Goal: Task Accomplishment & Management: Use online tool/utility

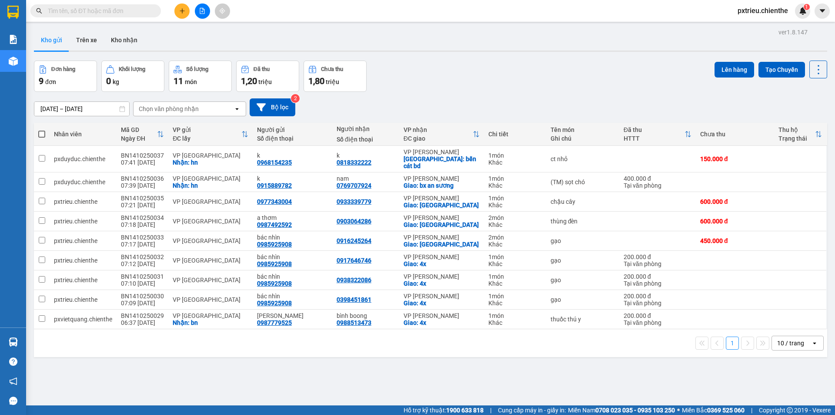
click at [811, 339] on icon "open" at bounding box center [814, 342] width 7 height 7
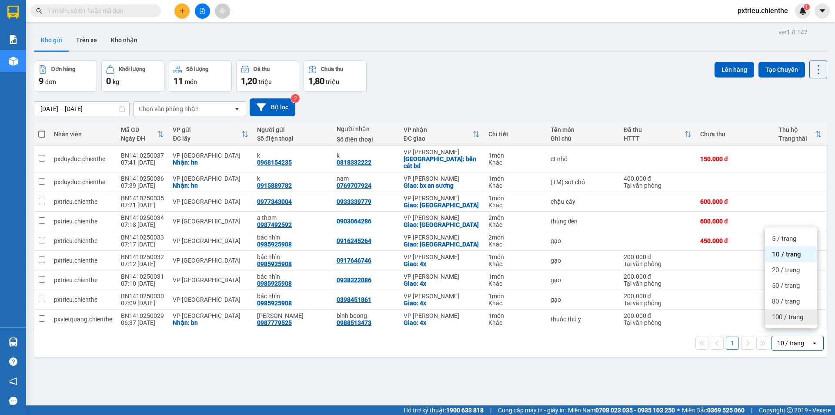
click at [800, 318] on span "100 / trang" at bounding box center [787, 316] width 31 height 9
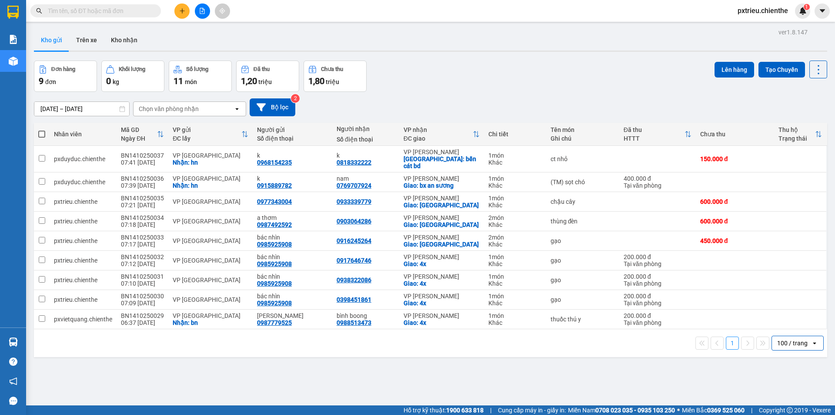
click at [811, 339] on icon "open" at bounding box center [814, 342] width 7 height 7
click at [795, 288] on span "50 / trang" at bounding box center [786, 285] width 28 height 9
click at [519, 153] on div "1 món" at bounding box center [515, 155] width 53 height 7
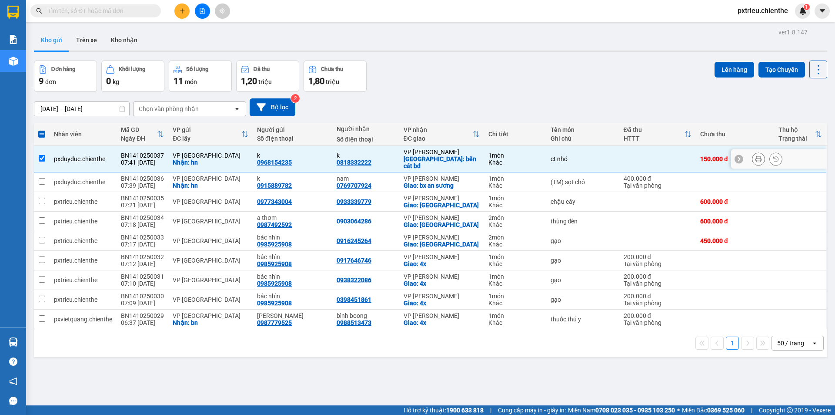
click at [519, 153] on div "1 món" at bounding box center [515, 155] width 53 height 7
checkbox input "false"
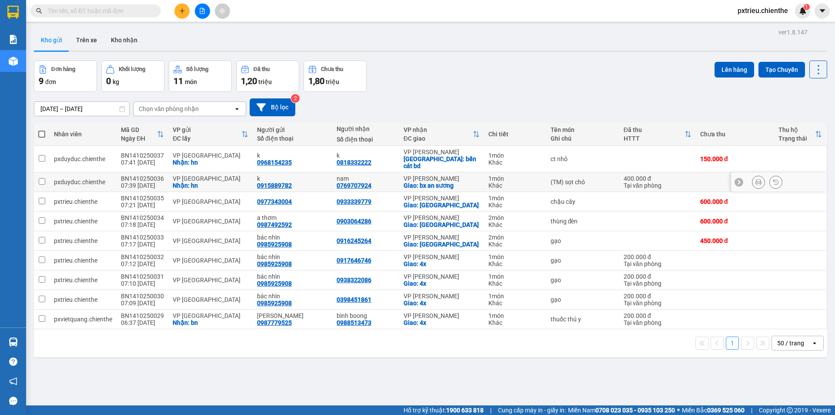
click at [532, 182] on div "Khác" at bounding box center [515, 185] width 53 height 7
checkbox input "true"
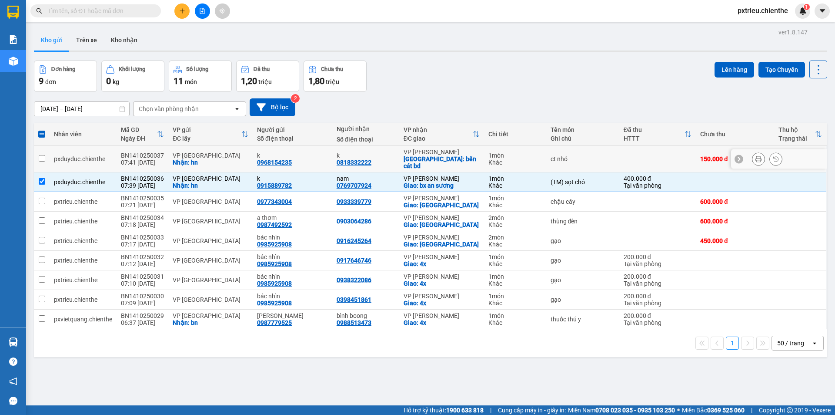
click at [298, 157] on div "k 0968154235" at bounding box center [292, 159] width 71 height 14
checkbox input "true"
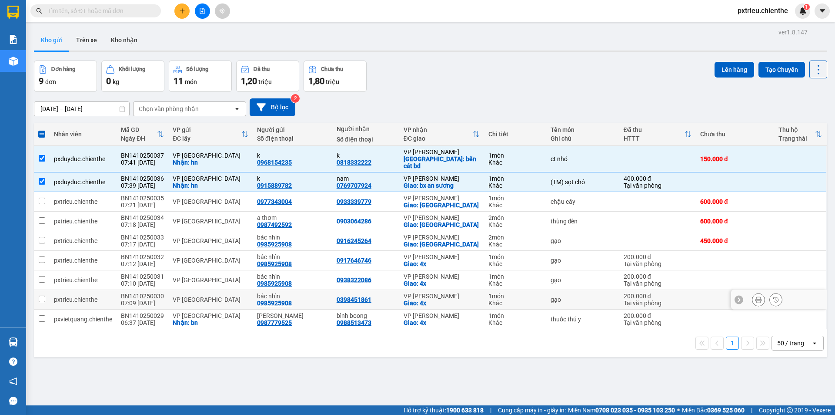
click at [245, 290] on td "VP [GEOGRAPHIC_DATA]" at bounding box center [210, 300] width 84 height 20
checkbox input "true"
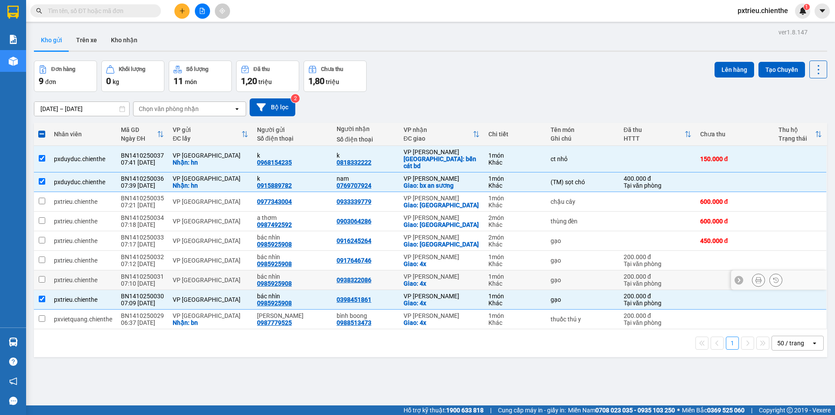
click at [244, 276] on div "VP [GEOGRAPHIC_DATA]" at bounding box center [211, 279] width 76 height 7
checkbox input "true"
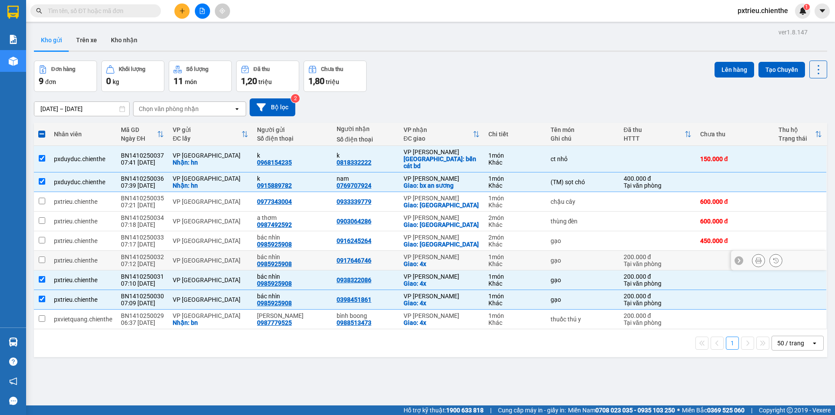
click at [244, 251] on td "VP [GEOGRAPHIC_DATA]" at bounding box center [210, 261] width 84 height 20
checkbox input "true"
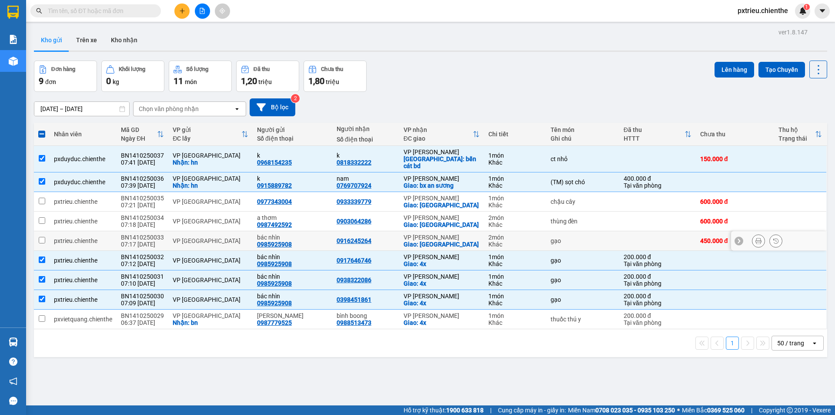
click at [244, 231] on td "VP [GEOGRAPHIC_DATA]" at bounding box center [210, 241] width 84 height 20
checkbox input "true"
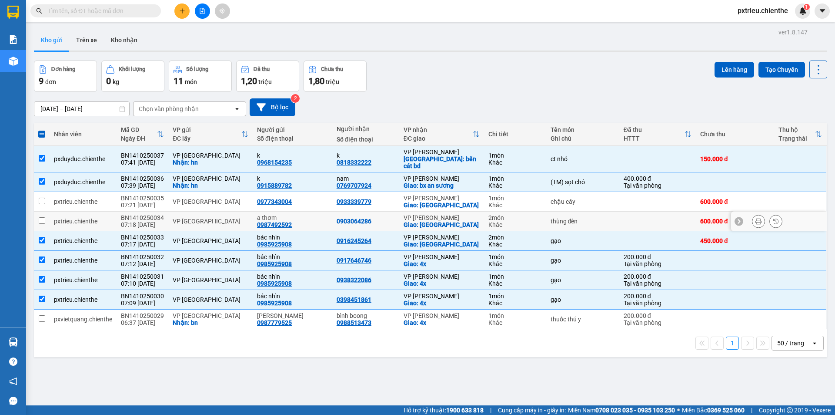
click at [244, 218] on div "VP [GEOGRAPHIC_DATA]" at bounding box center [211, 221] width 76 height 7
checkbox input "true"
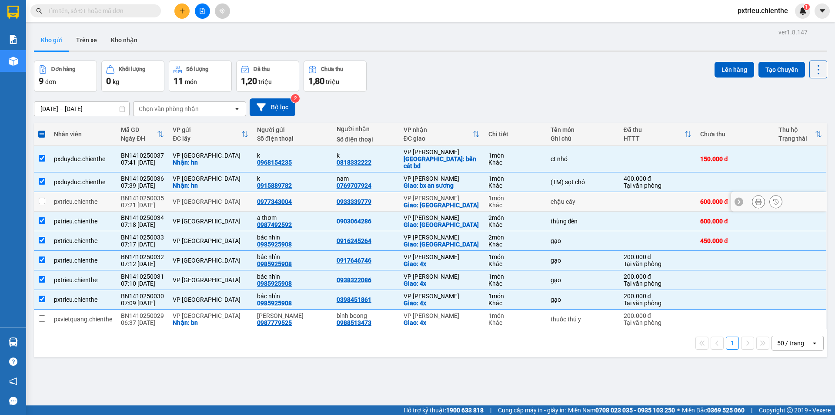
click at [253, 195] on td "0977343004" at bounding box center [293, 202] width 80 height 20
checkbox input "true"
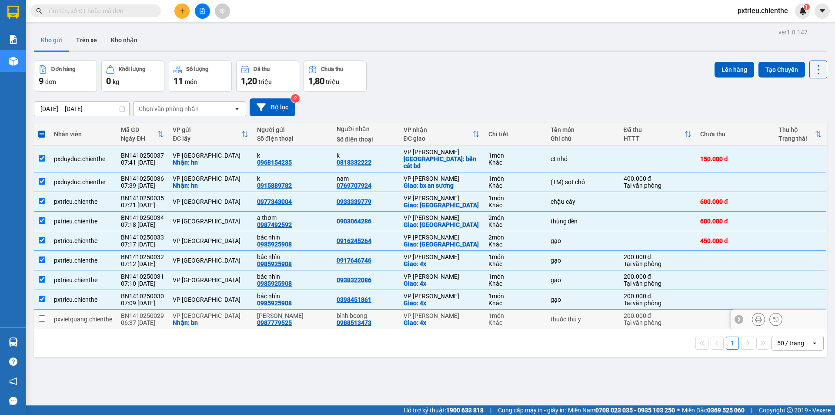
click at [243, 319] on div "Nhận: bn" at bounding box center [211, 322] width 76 height 7
checkbox input "true"
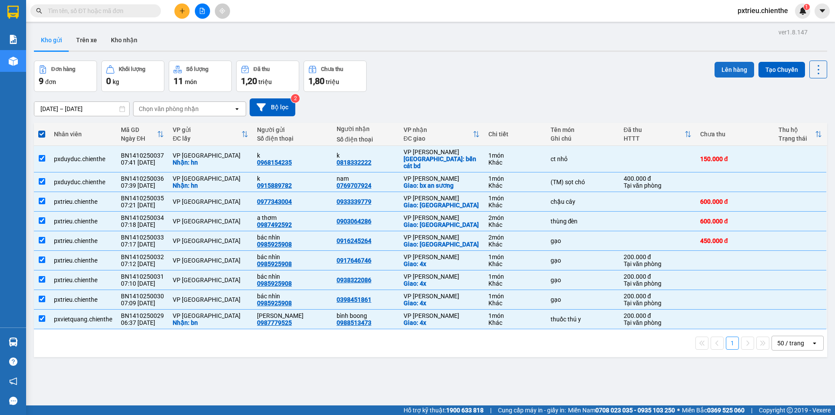
click at [732, 72] on button "Lên hàng" at bounding box center [735, 70] width 40 height 16
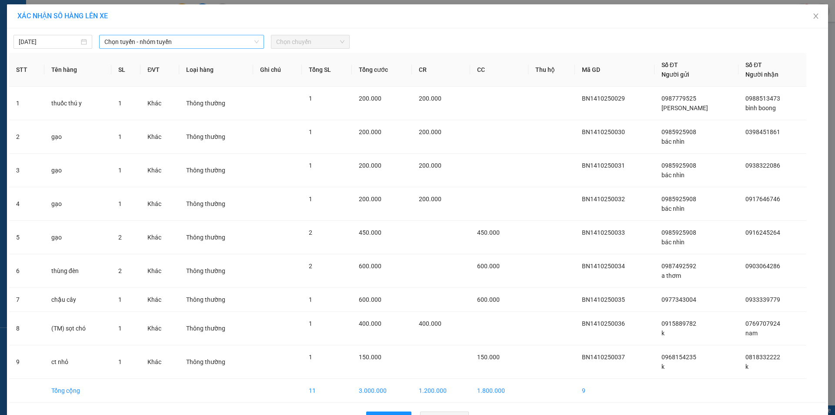
click at [195, 42] on span "Chọn tuyến - nhóm tuyến" at bounding box center [181, 41] width 154 height 13
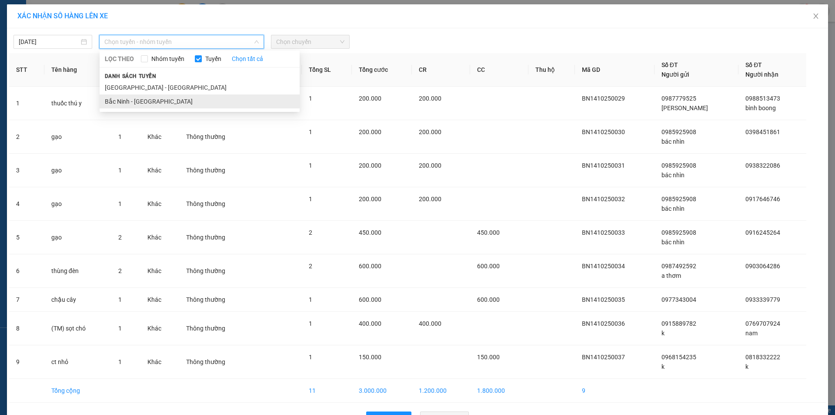
click at [143, 103] on li "Bắc Ninh - [GEOGRAPHIC_DATA]" at bounding box center [200, 101] width 200 height 14
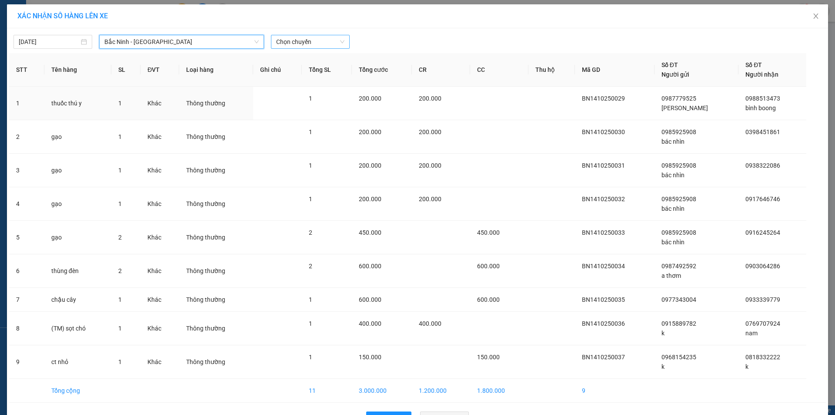
click at [320, 44] on span "Chọn chuyến" at bounding box center [310, 41] width 68 height 13
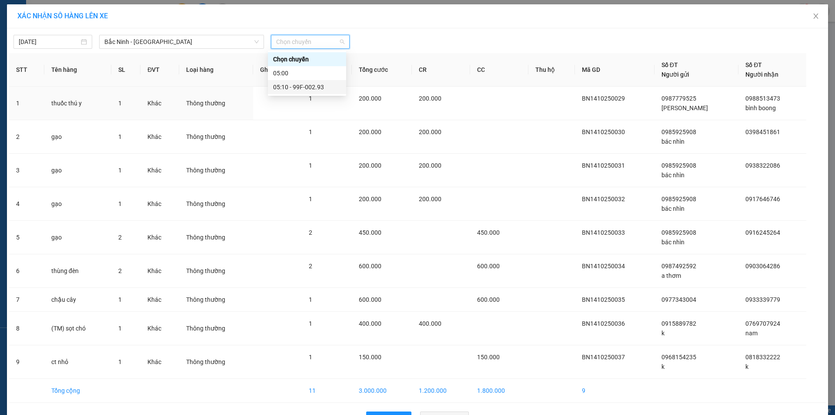
click at [311, 87] on div "05:10 - 99F-002.93" at bounding box center [307, 87] width 68 height 10
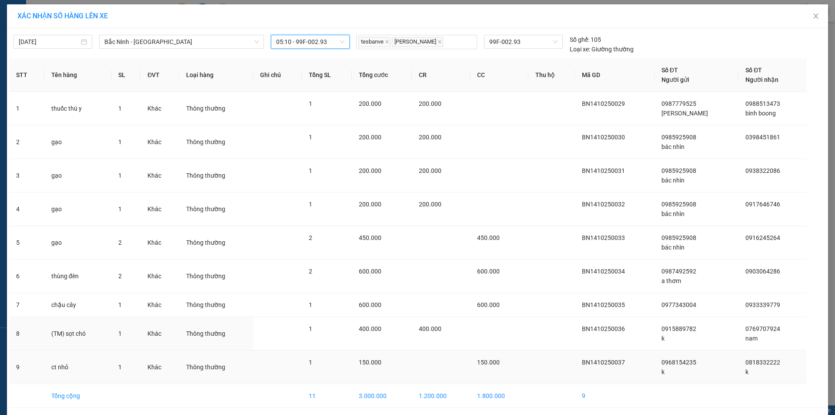
scroll to position [33, 0]
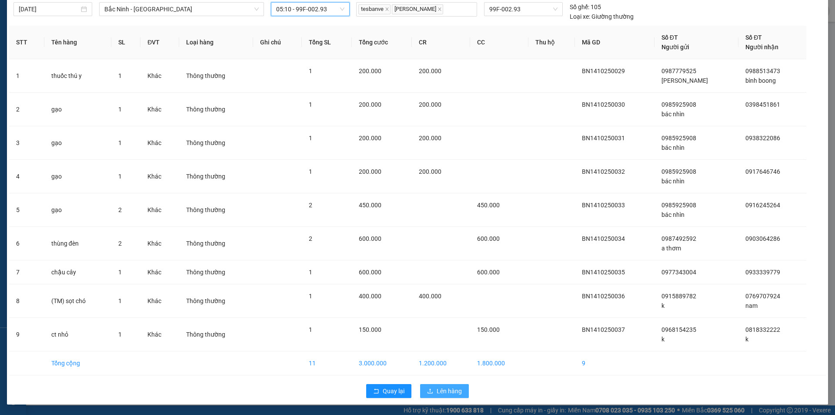
click at [437, 390] on span "Lên hàng" at bounding box center [449, 391] width 25 height 10
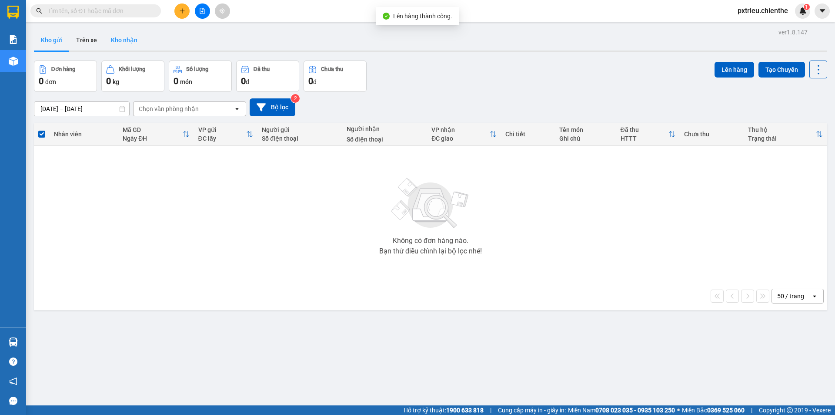
click at [128, 45] on button "Kho nhận" at bounding box center [124, 40] width 40 height 21
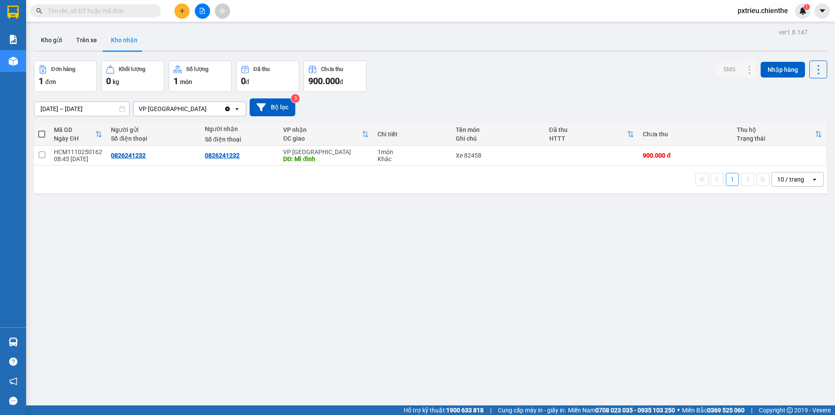
click at [129, 12] on input "text" at bounding box center [99, 11] width 103 height 10
click at [108, 11] on input "text" at bounding box center [99, 11] width 103 height 10
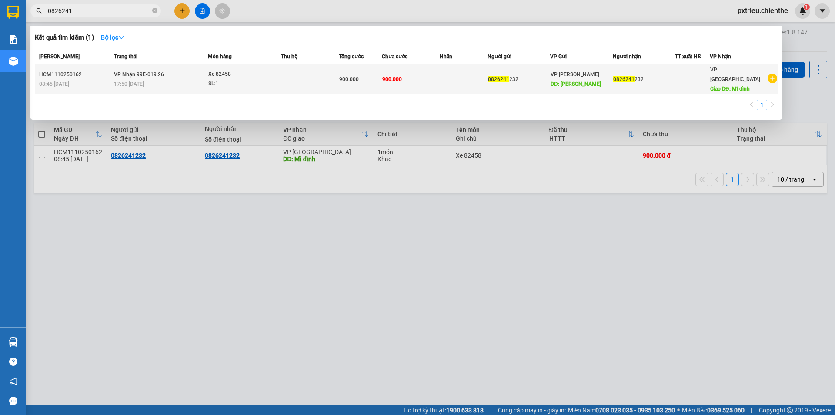
type input "0826241"
click at [292, 79] on td at bounding box center [310, 79] width 58 height 30
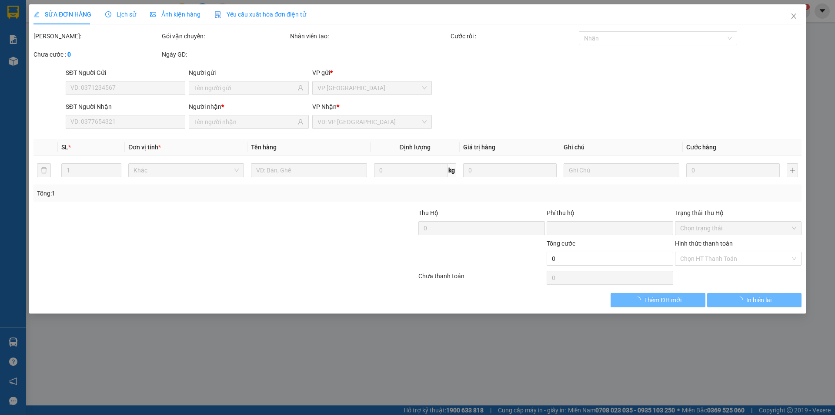
type input "0826241232"
type input "0"
type input "900.000"
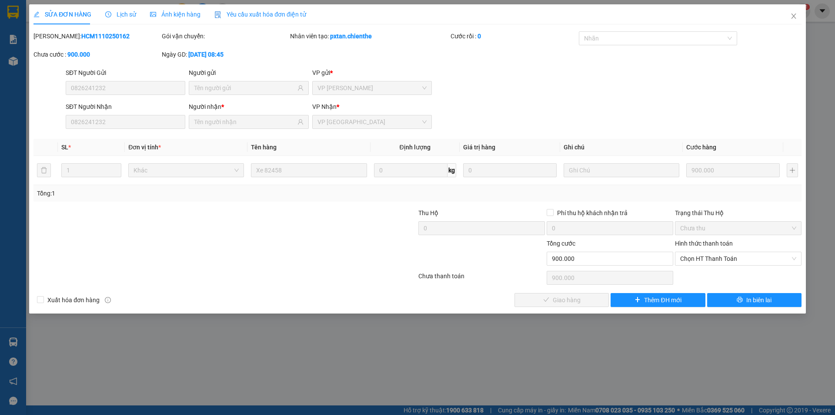
click at [172, 12] on span "Ảnh kiện hàng" at bounding box center [175, 14] width 50 height 7
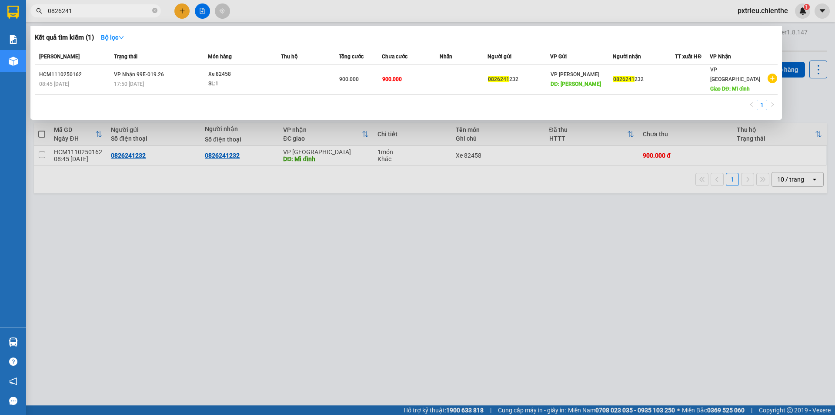
click at [100, 11] on input "0826241" at bounding box center [99, 11] width 103 height 10
click at [154, 11] on icon "close-circle" at bounding box center [154, 10] width 5 height 5
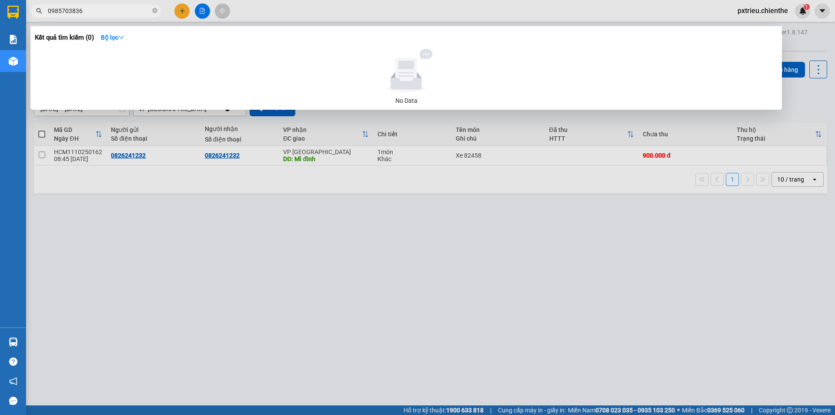
type input "0985703836"
